Goal: Book appointment/travel/reservation

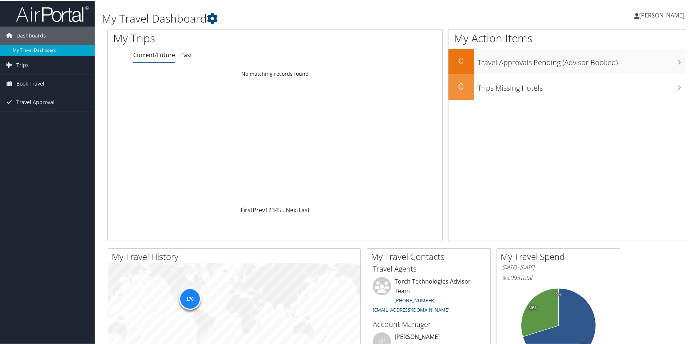
click at [21, 80] on span "Book Travel" at bounding box center [30, 83] width 28 height 18
click at [36, 121] on link "Book/Manage Online Trips" at bounding box center [47, 119] width 95 height 11
